Goal: Task Accomplishment & Management: Complete application form

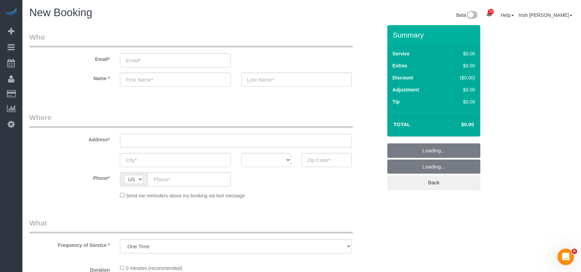
select select "object:6957"
select select "3"
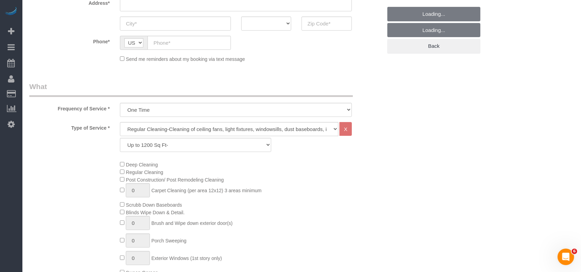
scroll to position [138, 0]
click at [188, 148] on select "Up to 1200 Sq Ft- [DATE]-[DATE] Sq Ft [DATE]-[DATE] Sq Ft [DATE]-[DATE] Sq Ft […" at bounding box center [195, 144] width 151 height 14
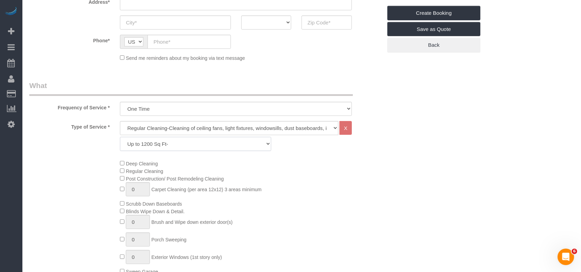
select select "61"
click at [120, 137] on select "Up to 1200 Sq Ft- [DATE]-[DATE] Sq Ft [DATE]-[DATE] Sq Ft [DATE]-[DATE] Sq Ft […" at bounding box center [195, 144] width 151 height 14
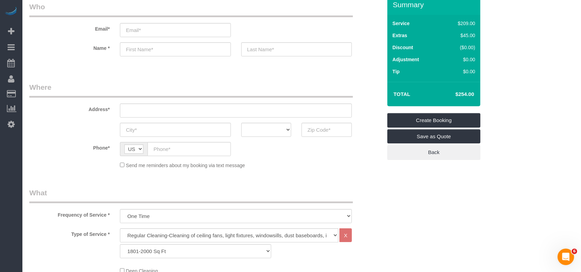
scroll to position [0, 0]
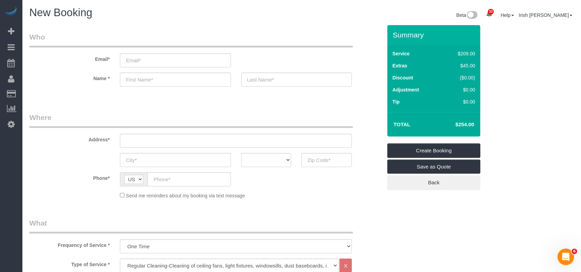
drag, startPoint x: 448, startPoint y: 124, endPoint x: 463, endPoint y: 125, distance: 14.9
click at [467, 124] on h4 "$254.00" at bounding box center [454, 125] width 39 height 6
copy h4 "$254"
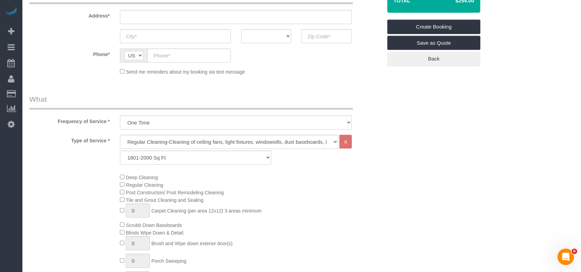
scroll to position [276, 0]
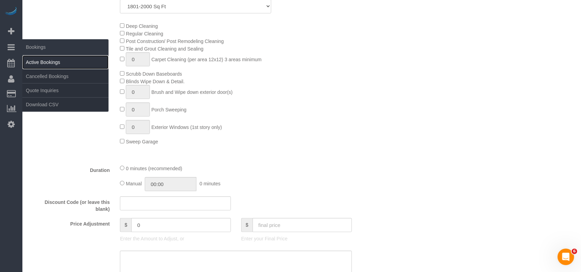
click at [46, 64] on link "Active Bookings" at bounding box center [65, 62] width 86 height 14
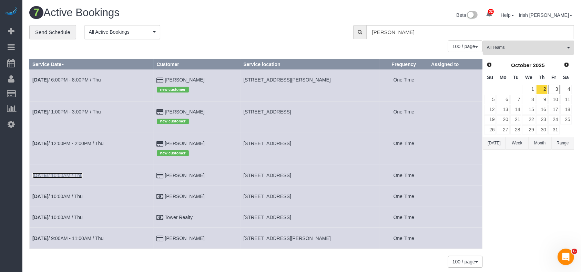
click at [74, 175] on link "[DATE] 10:00AM / Thu" at bounding box center [57, 176] width 50 height 6
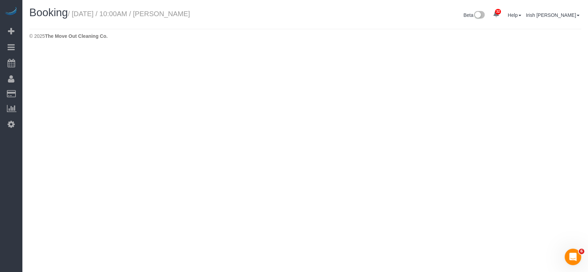
select select "[GEOGRAPHIC_DATA]"
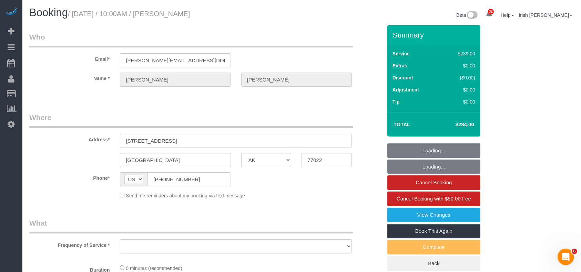
select select "string:fspay-5f9d37c2-99f9-42c9-a91e-ba06f310703a"
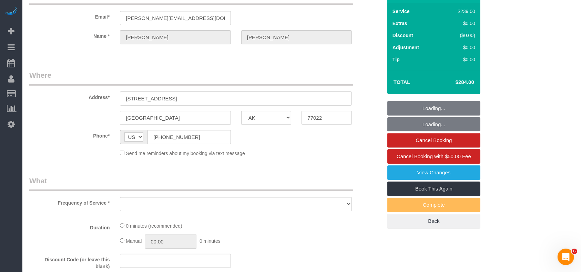
select select "object:7752"
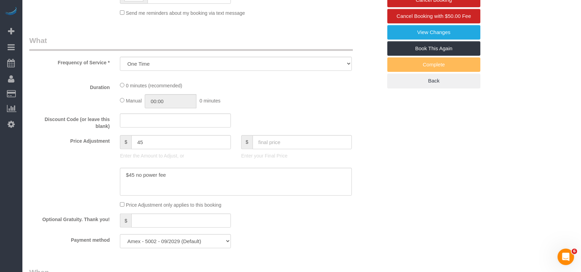
select select "3"
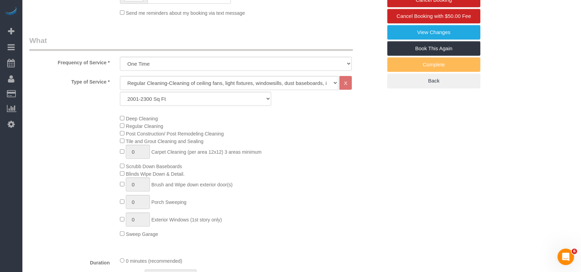
select select "object:7825"
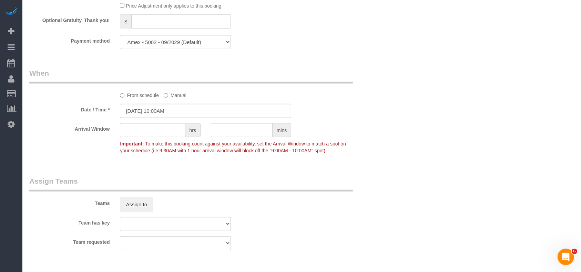
scroll to position [597, 0]
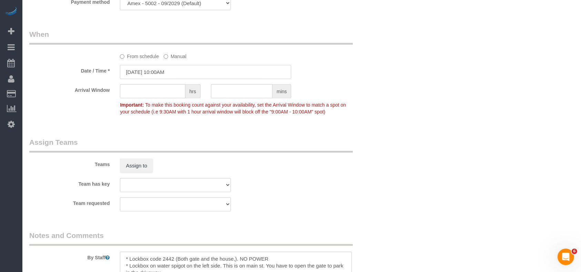
click at [152, 74] on input "[DATE] 10:00AM" at bounding box center [205, 72] width 171 height 14
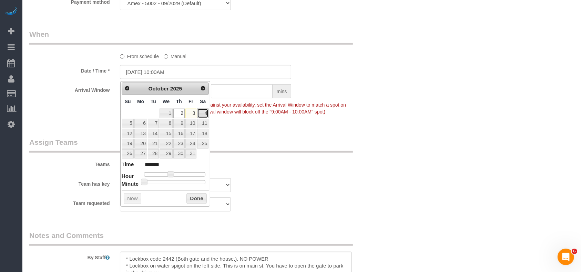
click at [204, 113] on link "4" at bounding box center [202, 113] width 11 height 9
type input "[DATE] 10:00AM"
click at [190, 195] on button "Done" at bounding box center [196, 199] width 20 height 11
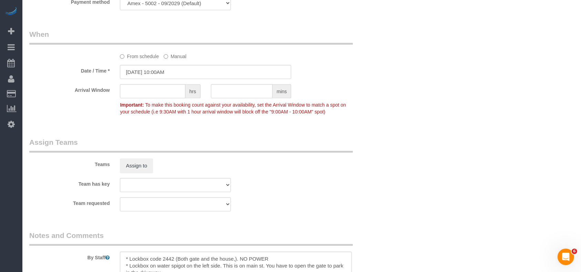
scroll to position [741, 0]
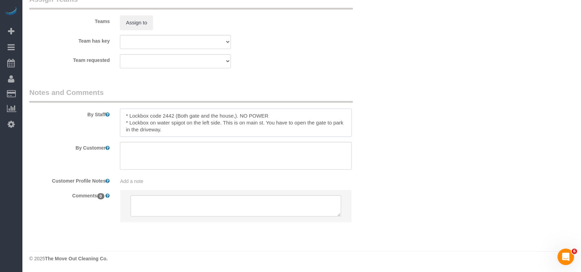
click at [215, 129] on textarea at bounding box center [236, 123] width 232 height 28
click at [277, 115] on textarea at bounding box center [236, 123] width 232 height 28
click at [136, 134] on textarea at bounding box center [236, 123] width 232 height 28
paste textarea "$165"
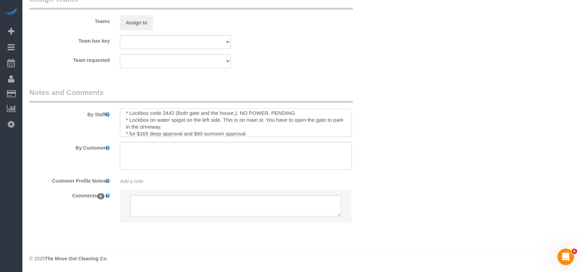
click at [305, 112] on textarea at bounding box center [236, 123] width 232 height 28
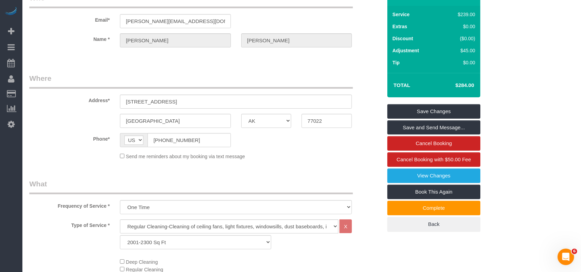
scroll to position [0, 0]
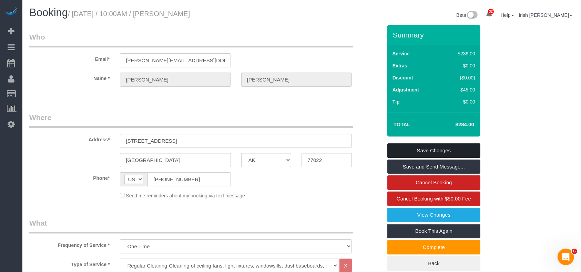
type textarea "* Lockbox code 2442 (Both gate and the house,). NO POWER. PENDING for no water …"
click at [420, 149] on link "Save Changes" at bounding box center [433, 151] width 93 height 14
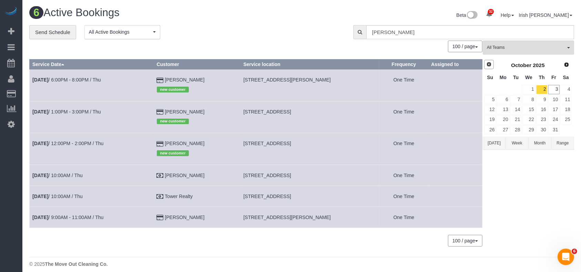
click at [488, 62] on span "Prev" at bounding box center [489, 65] width 6 height 6
click at [487, 144] on button "[DATE]" at bounding box center [494, 143] width 23 height 13
click at [499, 145] on button "[DATE]" at bounding box center [494, 143] width 23 height 13
click at [565, 65] on span "Next" at bounding box center [567, 65] width 6 height 6
click at [533, 92] on link "1" at bounding box center [528, 89] width 13 height 9
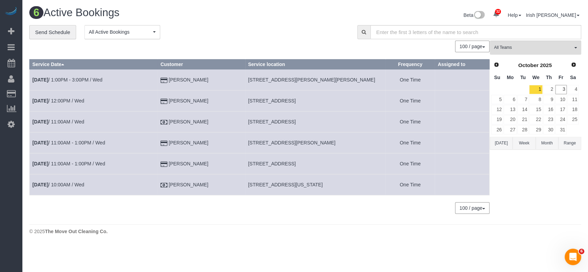
click at [261, 141] on span "[STREET_ADDRESS][PERSON_NAME]" at bounding box center [291, 143] width 87 height 6
copy tr "[STREET_ADDRESS][PERSON_NAME]"
drag, startPoint x: 210, startPoint y: 145, endPoint x: 171, endPoint y: 143, distance: 39.3
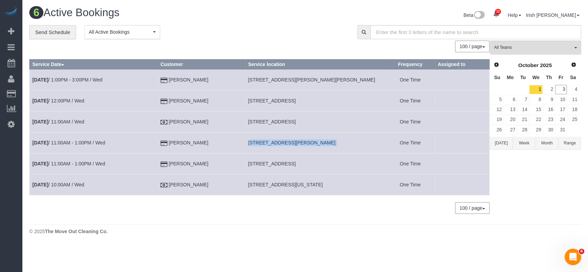
click at [171, 143] on td "[PERSON_NAME]" at bounding box center [200, 143] width 87 height 21
copy td "[PERSON_NAME]"
click at [499, 145] on button "[DATE]" at bounding box center [501, 143] width 23 height 13
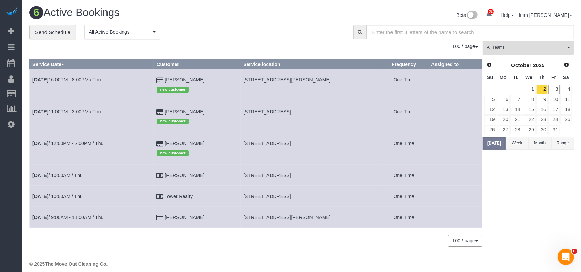
click at [264, 111] on span "[STREET_ADDRESS]" at bounding box center [267, 112] width 48 height 6
copy tr "[STREET_ADDRESS]"
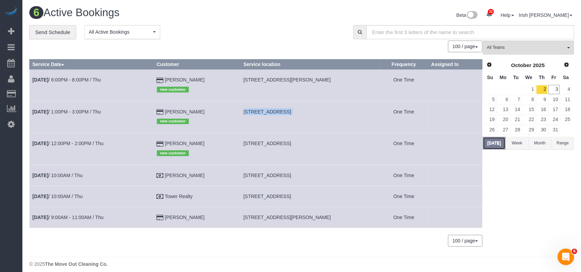
click at [496, 142] on button "[DATE]" at bounding box center [494, 143] width 23 height 13
click at [532, 89] on link "1" at bounding box center [528, 89] width 13 height 9
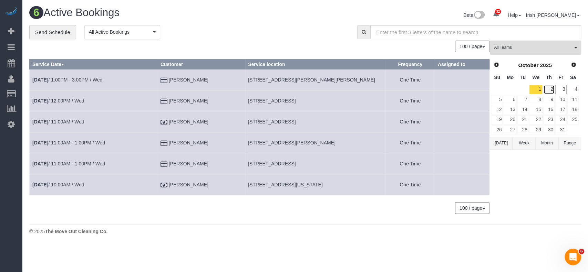
click at [546, 90] on link "2" at bounding box center [548, 89] width 11 height 9
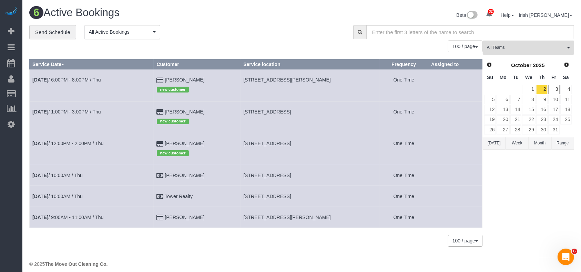
click at [276, 175] on span "[STREET_ADDRESS]" at bounding box center [267, 176] width 48 height 6
copy tr "[STREET_ADDRESS]"
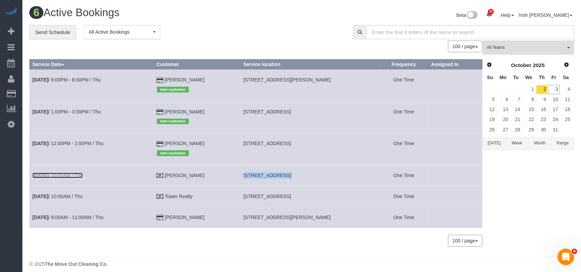
click at [74, 174] on link "[DATE] 10:00AM / Thu" at bounding box center [57, 176] width 50 height 6
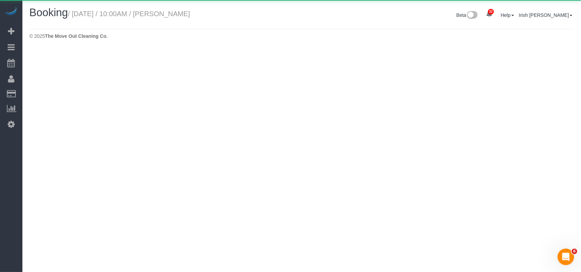
select select "[GEOGRAPHIC_DATA]"
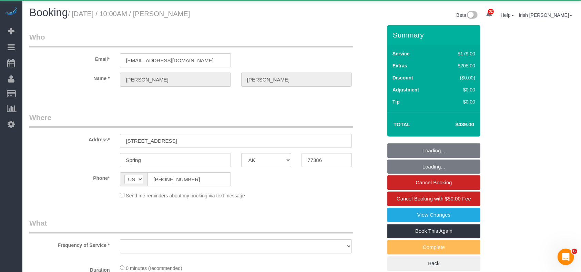
select select "object:8815"
select select "3"
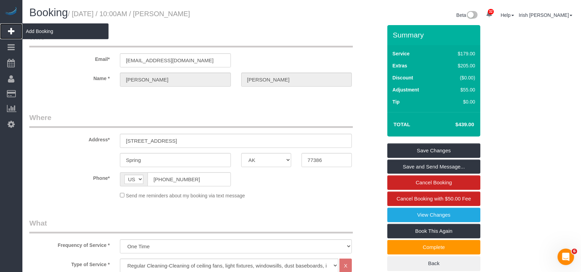
click at [22, 29] on span "Add Booking" at bounding box center [65, 31] width 86 height 16
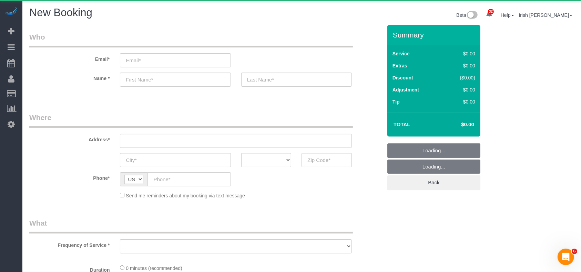
select select "object:9135"
select select "3"
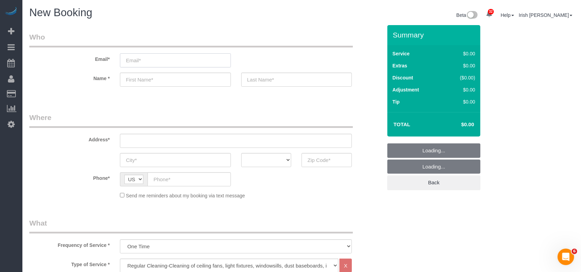
click at [148, 55] on input "email" at bounding box center [175, 60] width 111 height 14
paste input "[PERSON_NAME]"
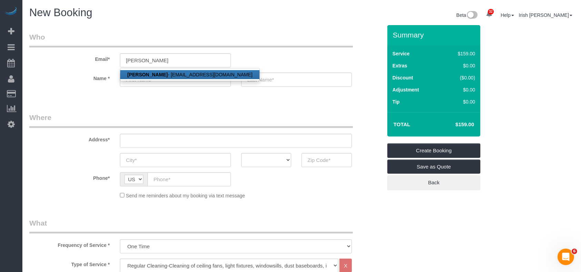
click at [152, 73] on strong "[PERSON_NAME]" at bounding box center [147, 75] width 40 height 6
type input "[EMAIL_ADDRESS][DOMAIN_NAME]"
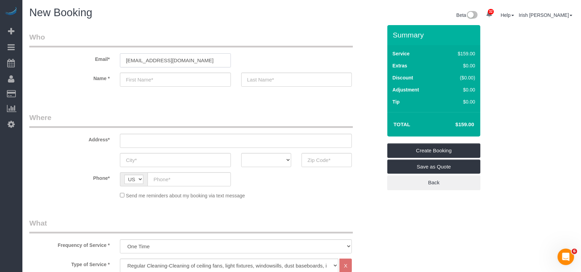
type input "[PERSON_NAME]"
type input "[PHONE_NUMBER]"
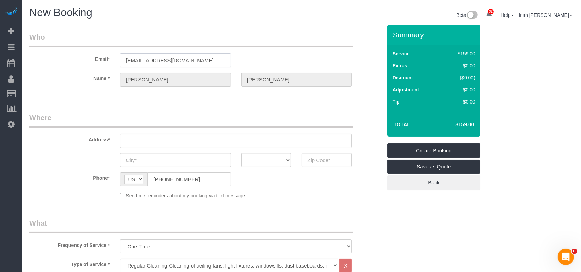
type input "[STREET_ADDRESS]"
type input "Sealy"
select select "[GEOGRAPHIC_DATA]"
type input "77474"
select select "string:fspay-2fe4d790-0e6d-4c44-a252-29379010961b"
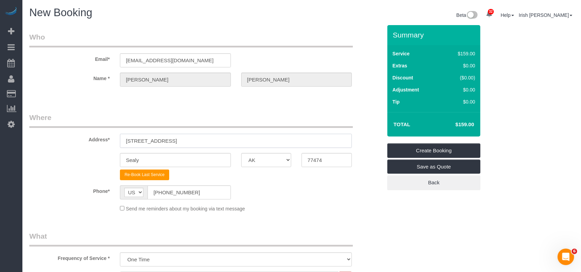
drag, startPoint x: 80, startPoint y: 139, endPoint x: 47, endPoint y: 139, distance: 33.1
click at [47, 139] on div "Address* [STREET_ADDRESS]" at bounding box center [205, 130] width 363 height 35
paste input "[STREET_ADDRESS]"
click at [188, 141] on input "[STREET_ADDRESS]" at bounding box center [236, 141] width 232 height 14
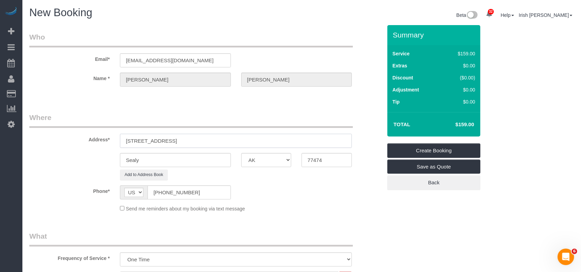
type input "[STREET_ADDRESS]"
drag, startPoint x: 88, startPoint y: 158, endPoint x: 75, endPoint y: 157, distance: 13.1
click at [51, 156] on div "Sealy AK AL AR AZ CA CO CT DC DE [GEOGRAPHIC_DATA] [GEOGRAPHIC_DATA] HI IA ID I…" at bounding box center [205, 160] width 363 height 14
paste input "Cypress"
type input "Cypress"
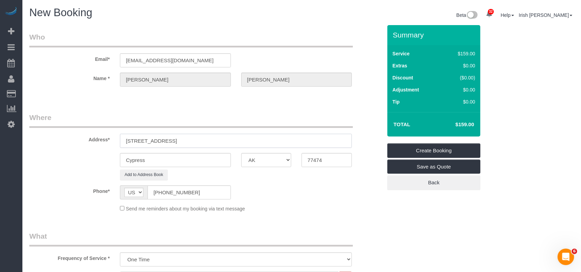
click at [225, 141] on input "[STREET_ADDRESS]" at bounding box center [236, 141] width 232 height 14
click at [224, 142] on input "[STREET_ADDRESS]" at bounding box center [236, 141] width 232 height 14
drag, startPoint x: 332, startPoint y: 164, endPoint x: 275, endPoint y: 158, distance: 58.2
click at [275, 158] on div "Cypress AK AL AR AZ CA CO CT DC DE [GEOGRAPHIC_DATA] [GEOGRAPHIC_DATA] HI IA ID…" at bounding box center [205, 160] width 363 height 14
paste input "29"
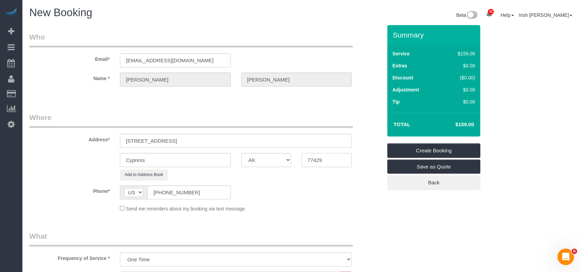
type input "77429"
drag, startPoint x: 234, startPoint y: 138, endPoint x: 180, endPoint y: 138, distance: 54.1
click at [180, 138] on input "[STREET_ADDRESS]" at bounding box center [236, 141] width 232 height 14
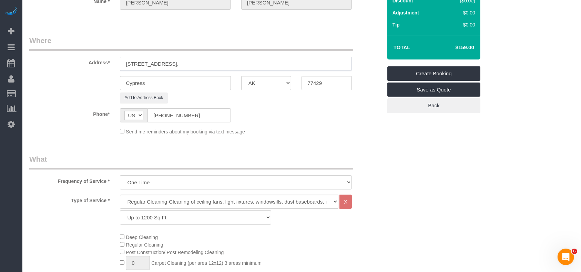
scroll to position [184, 0]
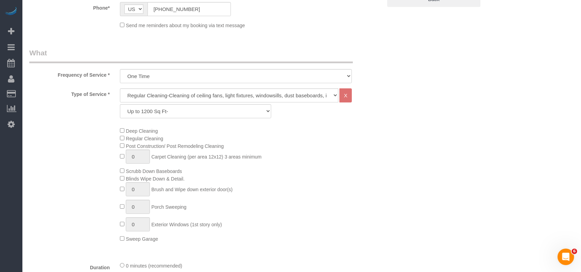
type input "[STREET_ADDRESS],"
click at [202, 112] on select "Up to 1200 Sq Ft- [DATE]-[DATE] Sq Ft [DATE]-[DATE] Sq Ft [DATE]-[DATE] Sq Ft […" at bounding box center [195, 111] width 151 height 14
select select "60"
click at [120, 104] on select "Up to 1200 Sq Ft- [DATE]-[DATE] Sq Ft [DATE]-[DATE] Sq Ft [DATE]-[DATE] Sq Ft […" at bounding box center [195, 111] width 151 height 14
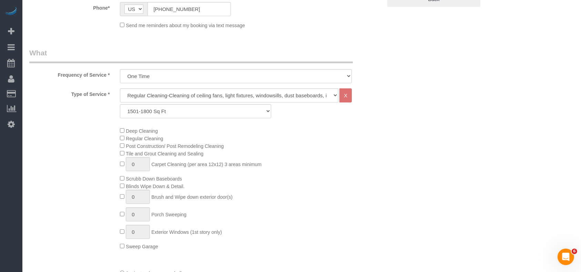
click at [362, 175] on div "Deep Cleaning Regular Cleaning Post Construction/ Post Remodeling Cleaning Tile…" at bounding box center [251, 188] width 272 height 123
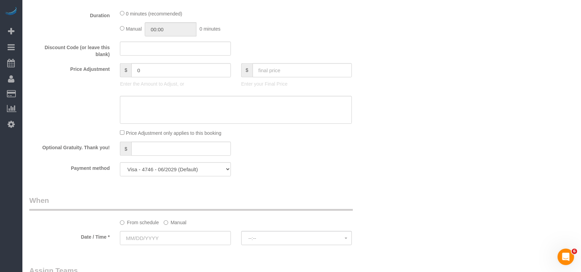
scroll to position [505, 0]
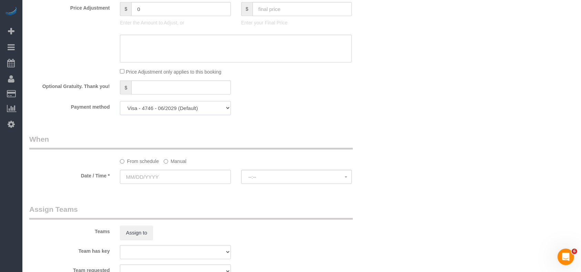
click at [194, 110] on select "Visa - 4746 - 06/2029 (Default) Add Credit Card ─────────────── Cash Check Payp…" at bounding box center [175, 108] width 111 height 14
drag, startPoint x: 379, startPoint y: 147, endPoint x: 366, endPoint y: 151, distance: 13.3
click at [378, 147] on div "From schedule Manual" at bounding box center [205, 149] width 363 height 31
drag, startPoint x: 176, startPoint y: 161, endPoint x: 167, endPoint y: 180, distance: 21.1
click at [176, 161] on label "Manual" at bounding box center [175, 160] width 23 height 9
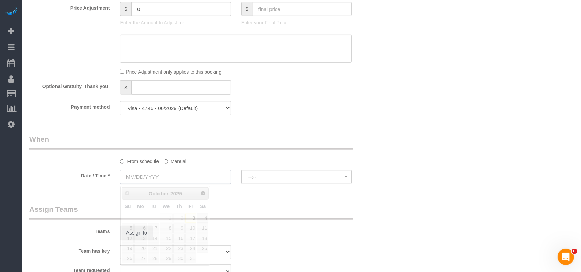
click at [167, 180] on input "text" at bounding box center [175, 177] width 111 height 14
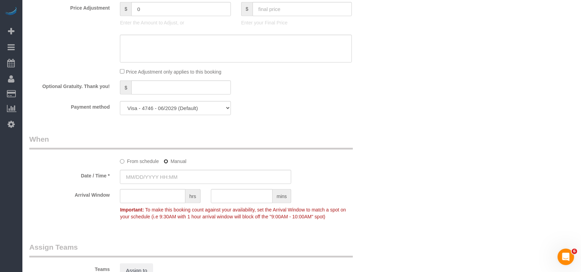
type input "[DATE] 8:00AM"
click at [164, 177] on input "[DATE] 8:00AM" at bounding box center [205, 177] width 171 height 14
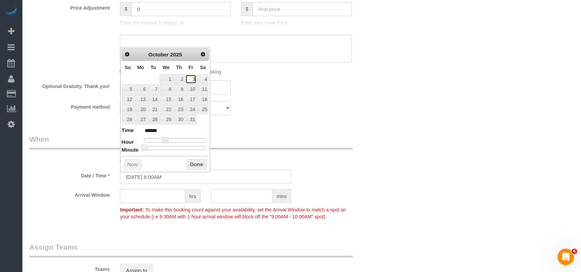
click at [190, 79] on link "3" at bounding box center [190, 79] width 11 height 9
click at [194, 166] on button "Done" at bounding box center [196, 164] width 20 height 11
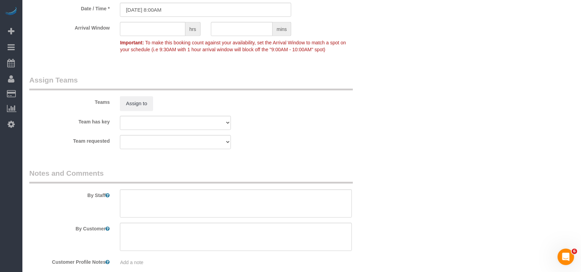
scroll to position [710, 0]
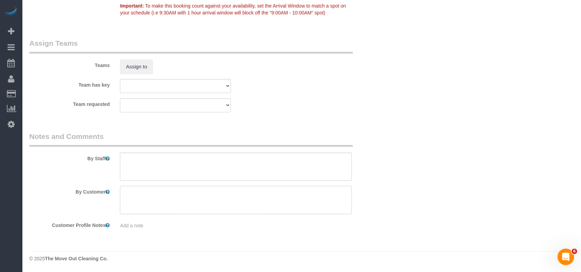
click at [154, 197] on textarea at bounding box center [236, 200] width 232 height 28
paste textarea "I'm going to this house [DATE] to confirm that water and electricity are still …"
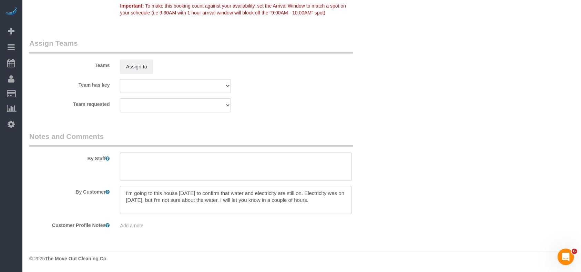
type textarea "I'm going to this house [DATE] to confirm that water and electricity are still …"
click at [143, 160] on textarea at bounding box center [236, 167] width 232 height 28
drag, startPoint x: 276, startPoint y: 196, endPoint x: 44, endPoint y: 164, distance: 234.4
click at [44, 164] on sui-booking-comments "By Staff By Customer Customer Profile Notes Add a note" at bounding box center [205, 181] width 353 height 98
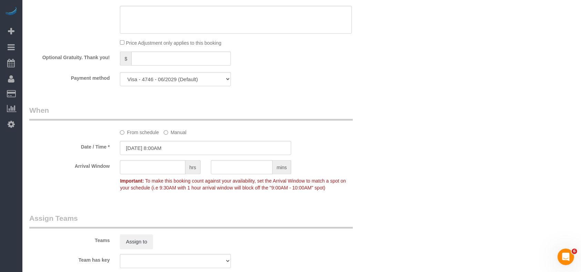
scroll to position [597, 0]
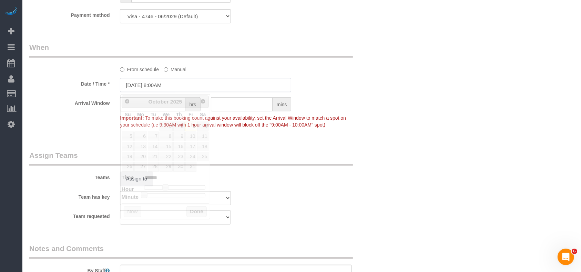
click at [149, 85] on input "[DATE] 8:00AM" at bounding box center [205, 85] width 171 height 14
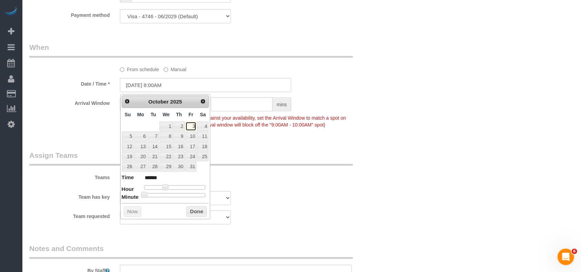
drag, startPoint x: 192, startPoint y: 126, endPoint x: 194, endPoint y: 172, distance: 46.2
click at [192, 126] on link "3" at bounding box center [190, 126] width 11 height 9
click at [201, 213] on button "Done" at bounding box center [196, 212] width 20 height 11
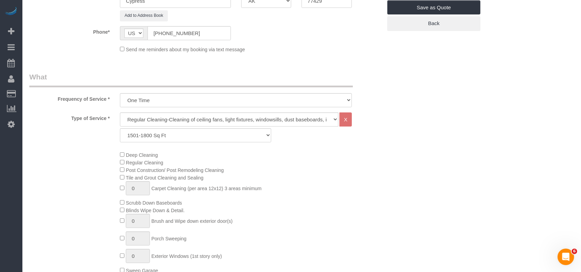
scroll to position [46, 0]
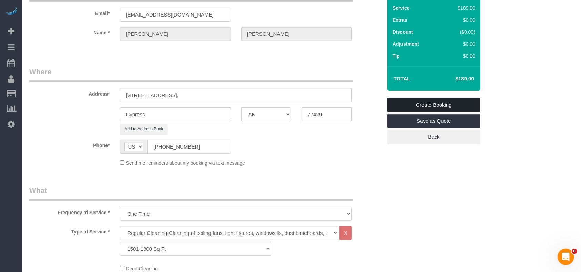
click at [433, 106] on link "Create Booking" at bounding box center [433, 105] width 93 height 14
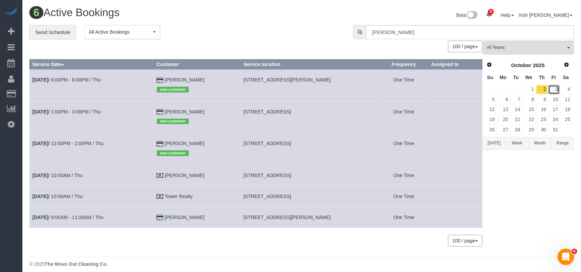
click at [558, 90] on link "3" at bounding box center [553, 89] width 11 height 9
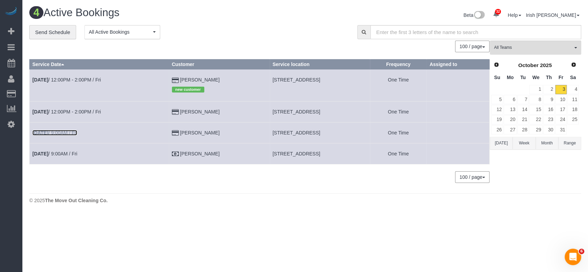
click at [48, 133] on b "[DATE]" at bounding box center [40, 133] width 16 height 6
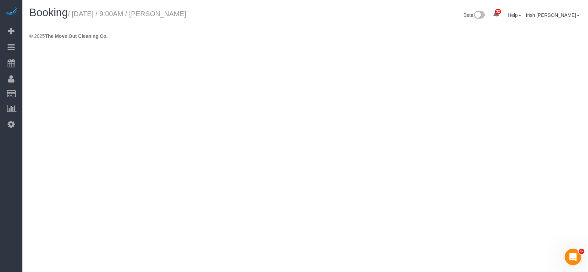
select select "[GEOGRAPHIC_DATA]"
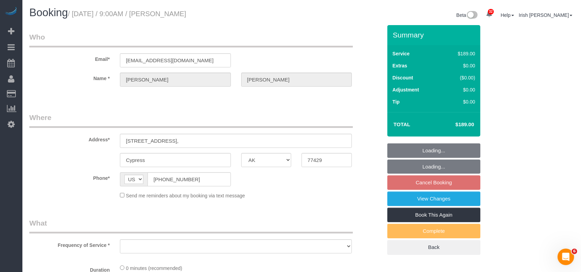
select select "3"
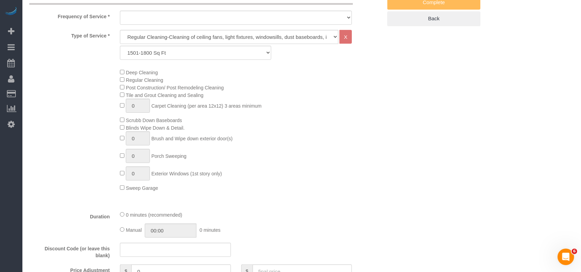
select select "object:9805"
select select "string:fspay-2fe4d790-0e6d-4c44-a252-29379010961b"
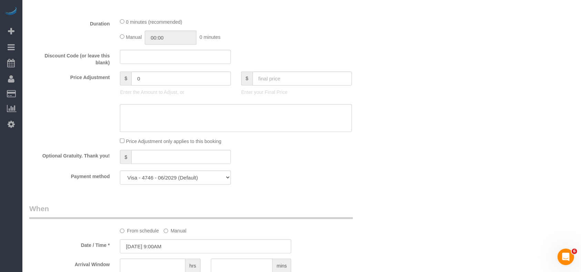
select select "object:9831"
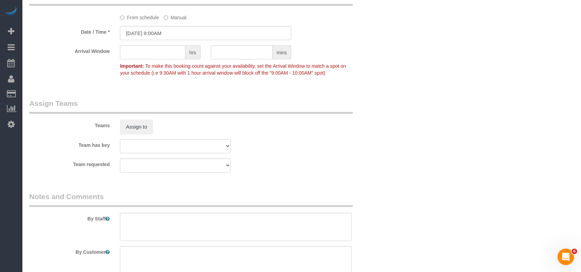
scroll to position [643, 0]
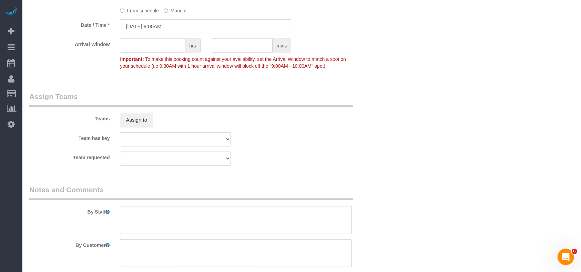
click at [149, 256] on textarea at bounding box center [236, 254] width 232 height 28
paste textarea "I'm going to this house [DATE] to confirm that water and electricity are still …"
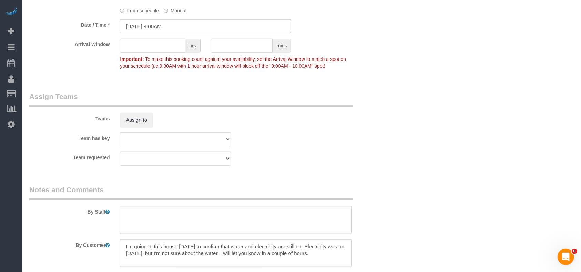
paste textarea "I will be placing a combo box on door and will text you the code if all is ready"
type textarea "I'm going to this house [DATE] to confirm that water and electricity are still …"
click at [265, 222] on textarea at bounding box center [236, 220] width 232 height 28
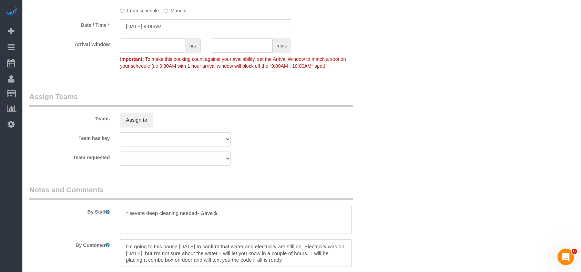
click at [217, 215] on textarea at bounding box center [236, 220] width 232 height 28
paste textarea "95-165"
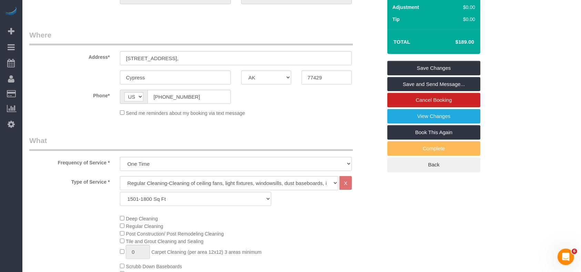
scroll to position [46, 0]
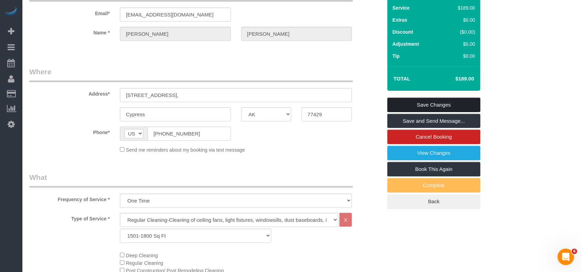
type textarea "* severe deep cleaning needed- Gave $95-165 * code to follow once utilities are…"
drag, startPoint x: 455, startPoint y: 104, endPoint x: 460, endPoint y: 113, distance: 10.5
click at [455, 103] on link "Save Changes" at bounding box center [433, 105] width 93 height 14
